Goal: Task Accomplishment & Management: Manage account settings

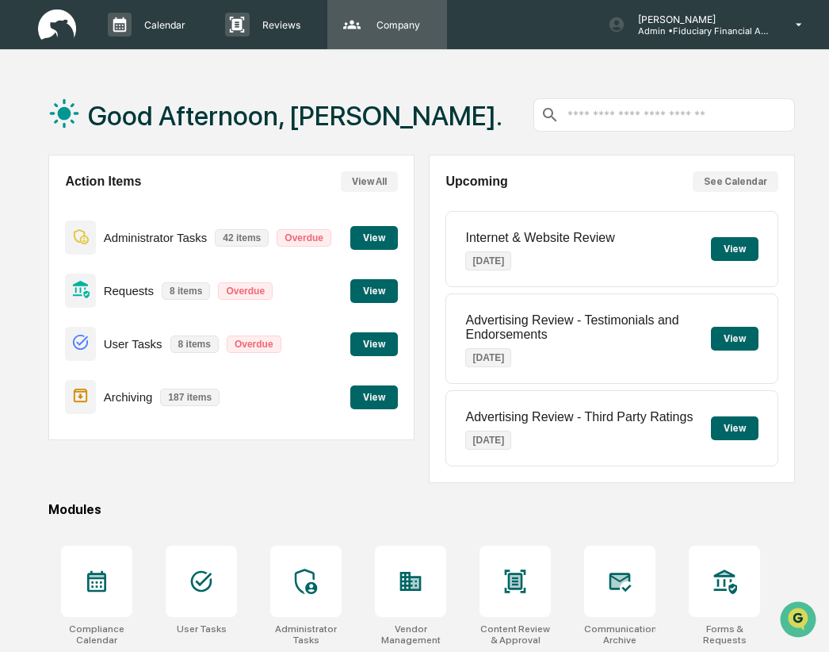
click at [392, 28] on p "Company" at bounding box center [396, 25] width 64 height 12
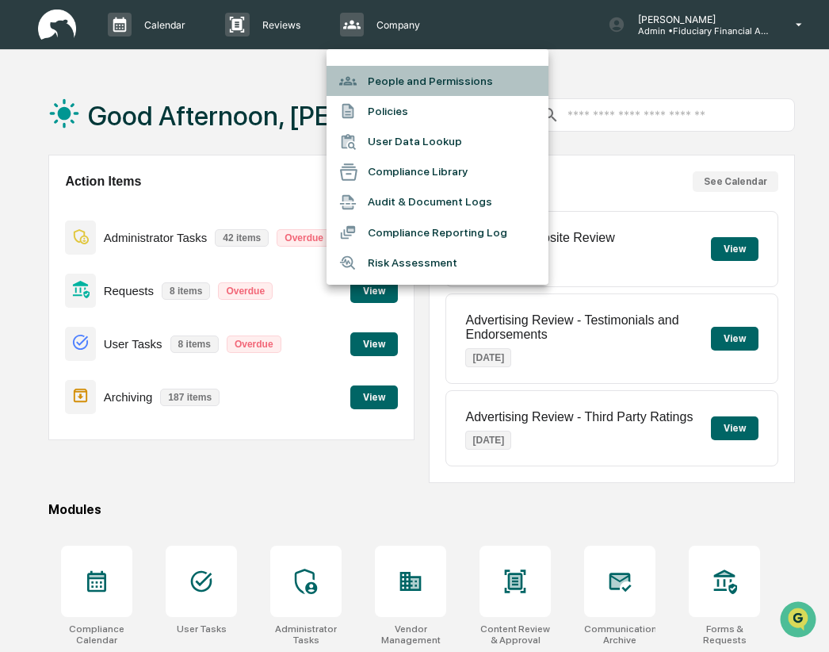
click at [412, 80] on li "People and Permissions" at bounding box center [438, 81] width 222 height 30
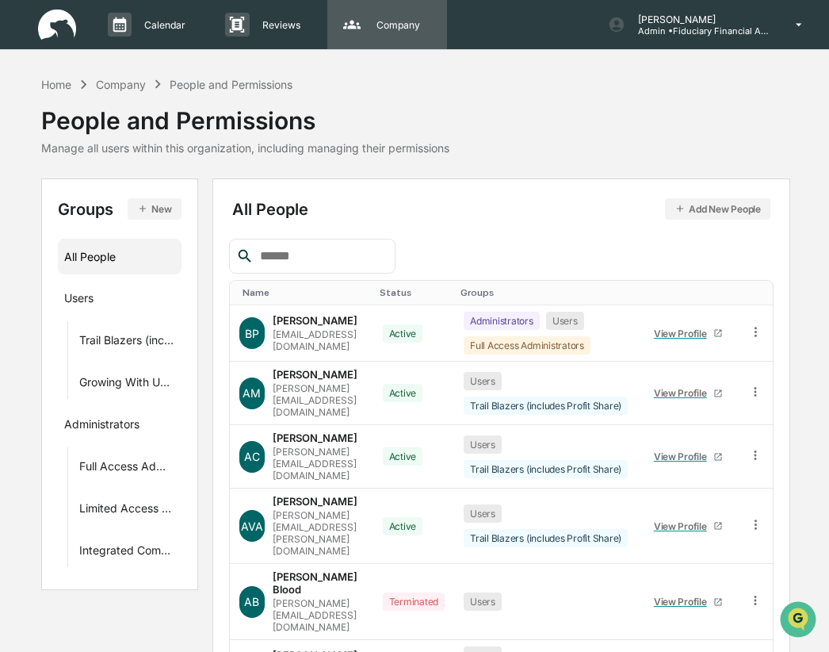
click at [366, 20] on p "Company" at bounding box center [396, 25] width 64 height 12
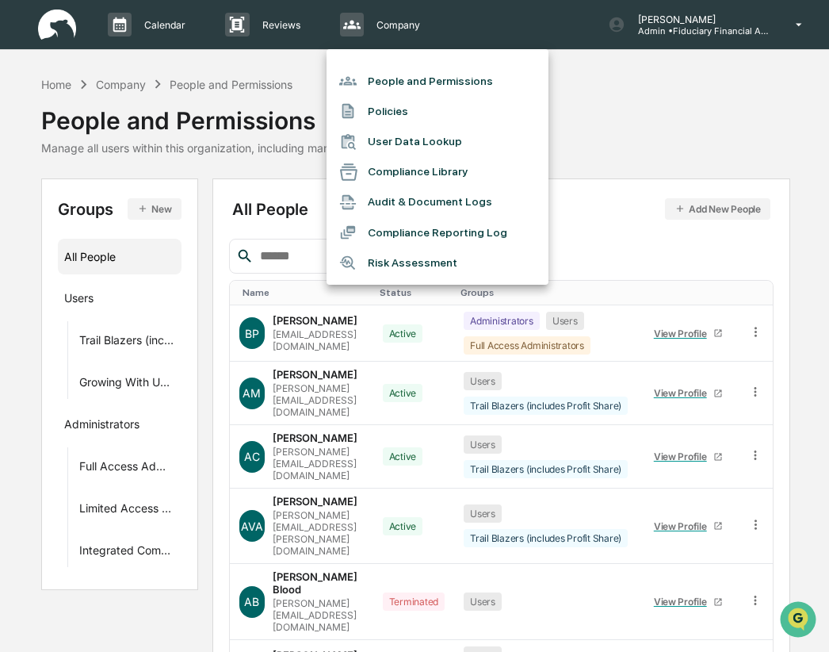
click at [415, 113] on li "Policies" at bounding box center [438, 111] width 222 height 30
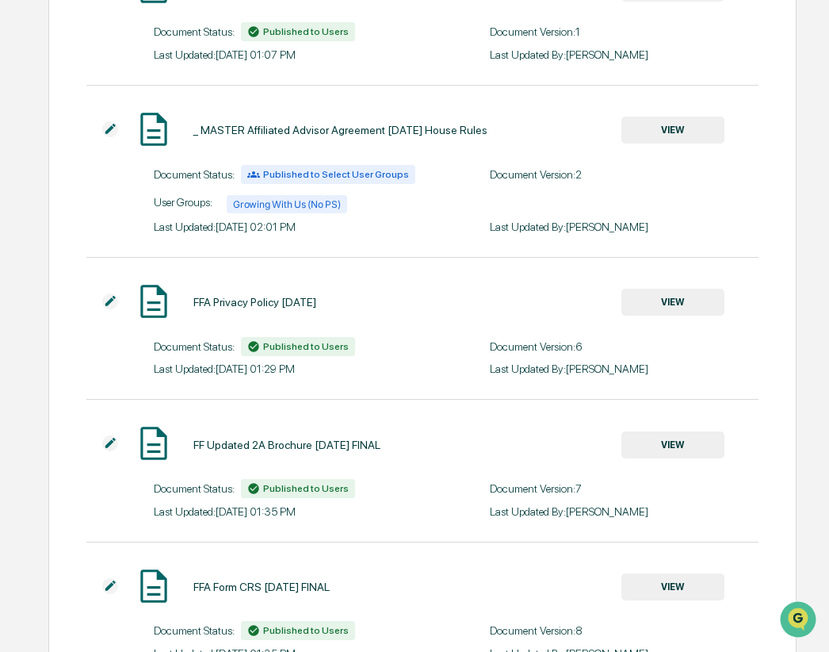
scroll to position [399, 0]
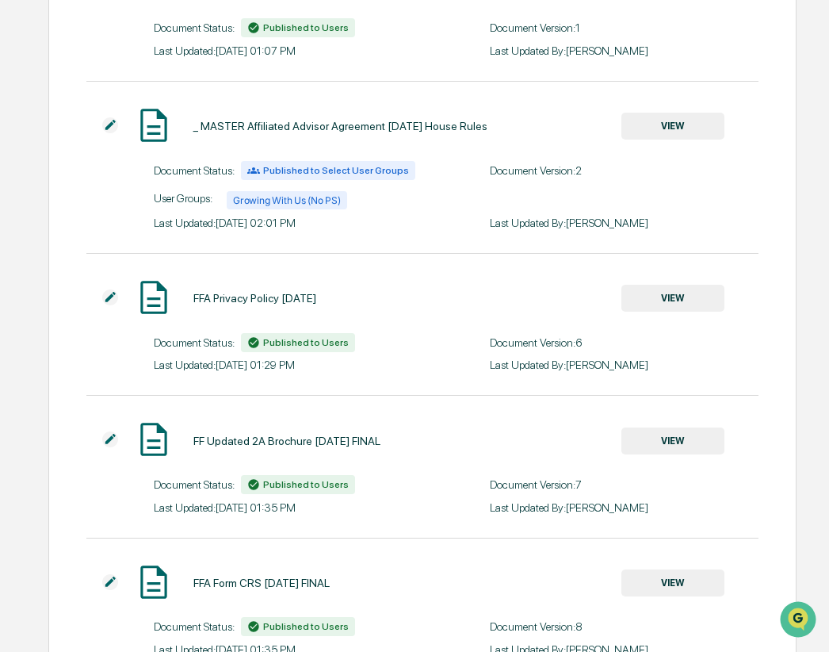
click at [109, 447] on img at bounding box center [110, 439] width 16 height 16
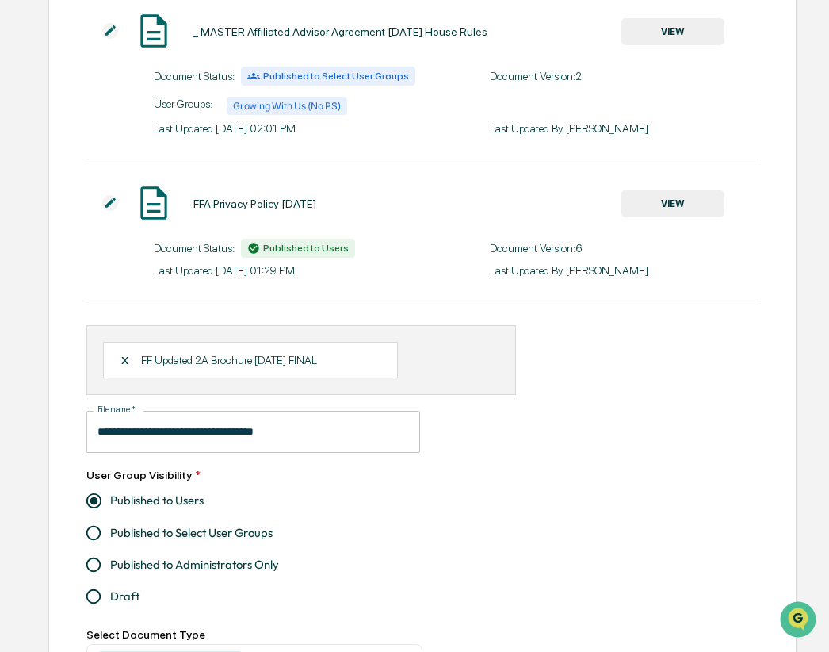
scroll to position [494, 0]
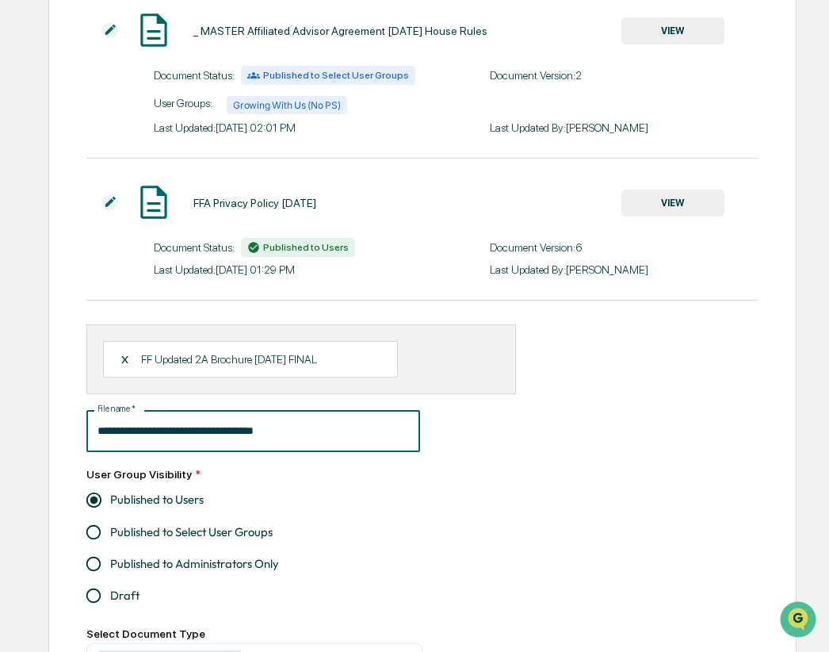
click at [239, 438] on input "**********" at bounding box center [252, 431] width 333 height 42
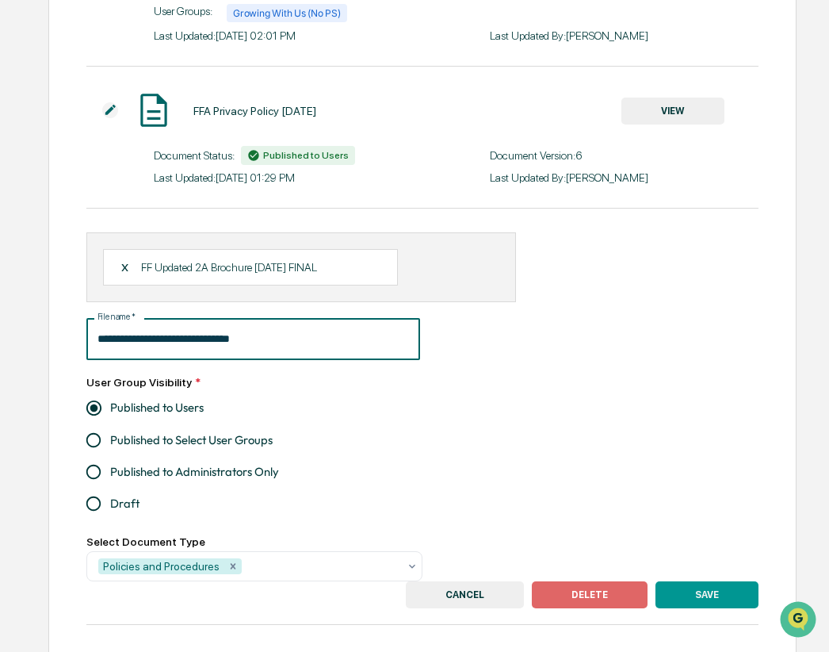
type input "**********"
click at [120, 277] on div "X FF Updated 2A Brochure [DATE] FINAL" at bounding box center [250, 267] width 295 height 36
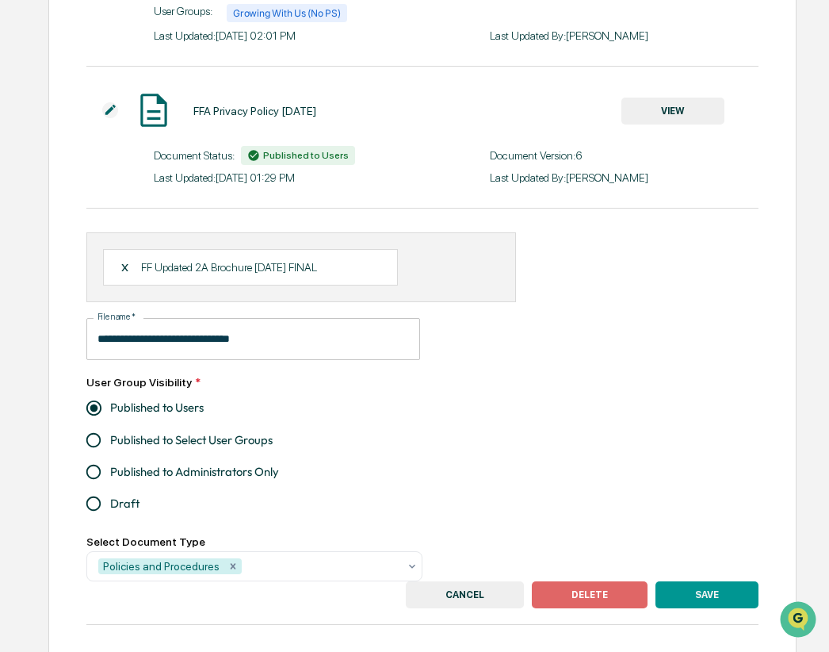
click at [125, 274] on div "X" at bounding box center [130, 267] width 21 height 14
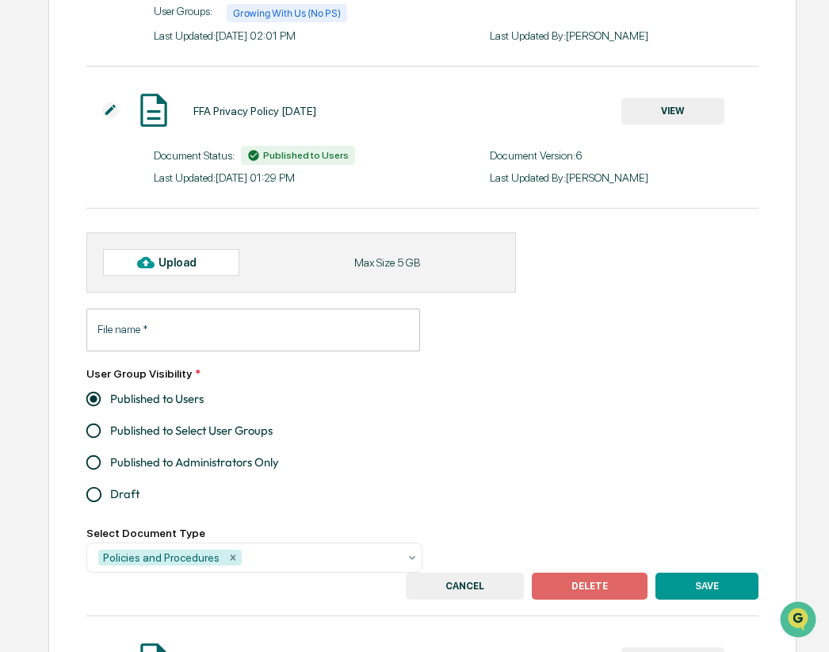
click at [173, 269] on div "Upload" at bounding box center [185, 262] width 52 height 13
type input "**********"
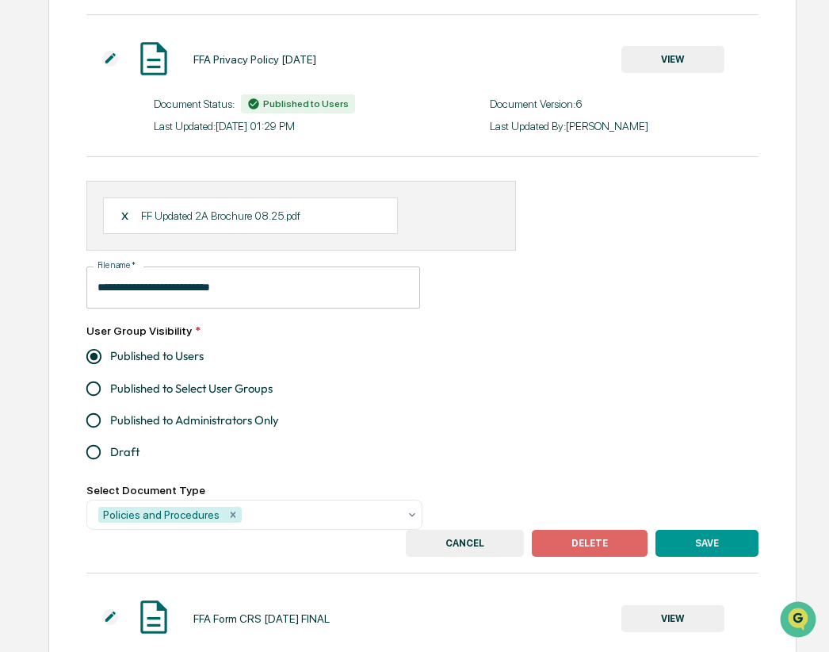
scroll to position [652, 0]
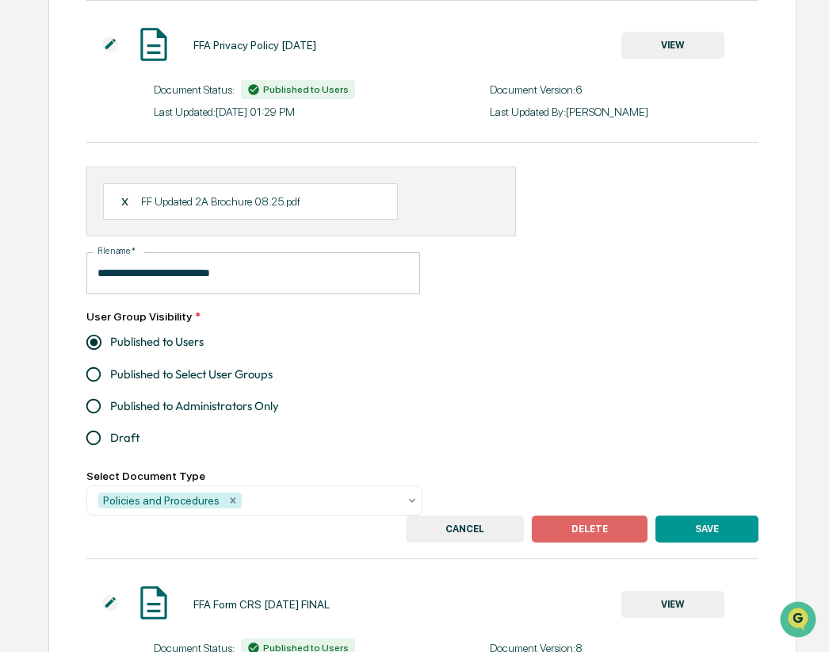
click at [726, 537] on button "SAVE" at bounding box center [707, 528] width 103 height 27
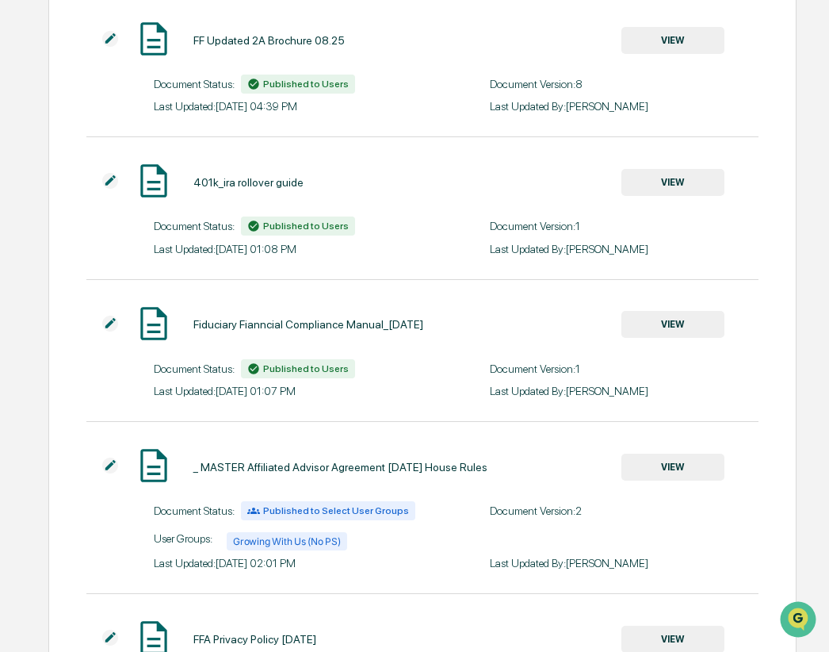
scroll to position [0, 0]
